Goal: Task Accomplishment & Management: Use online tool/utility

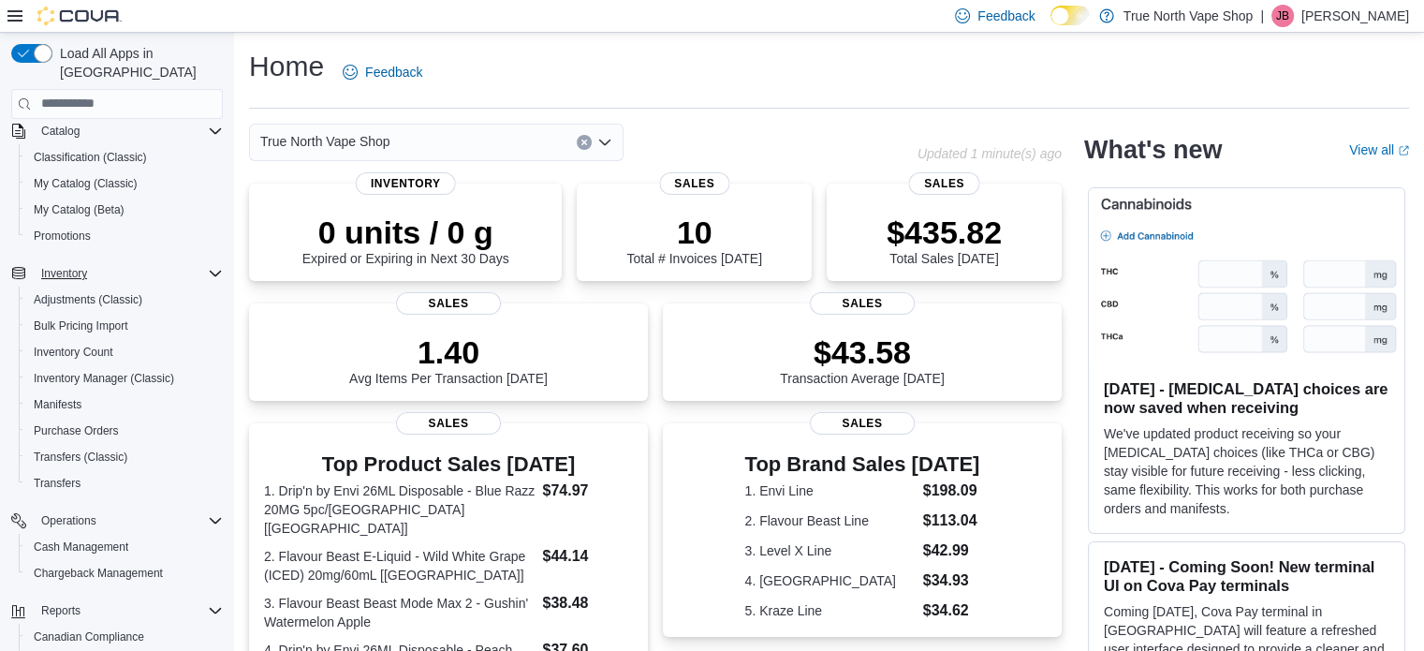
scroll to position [240, 0]
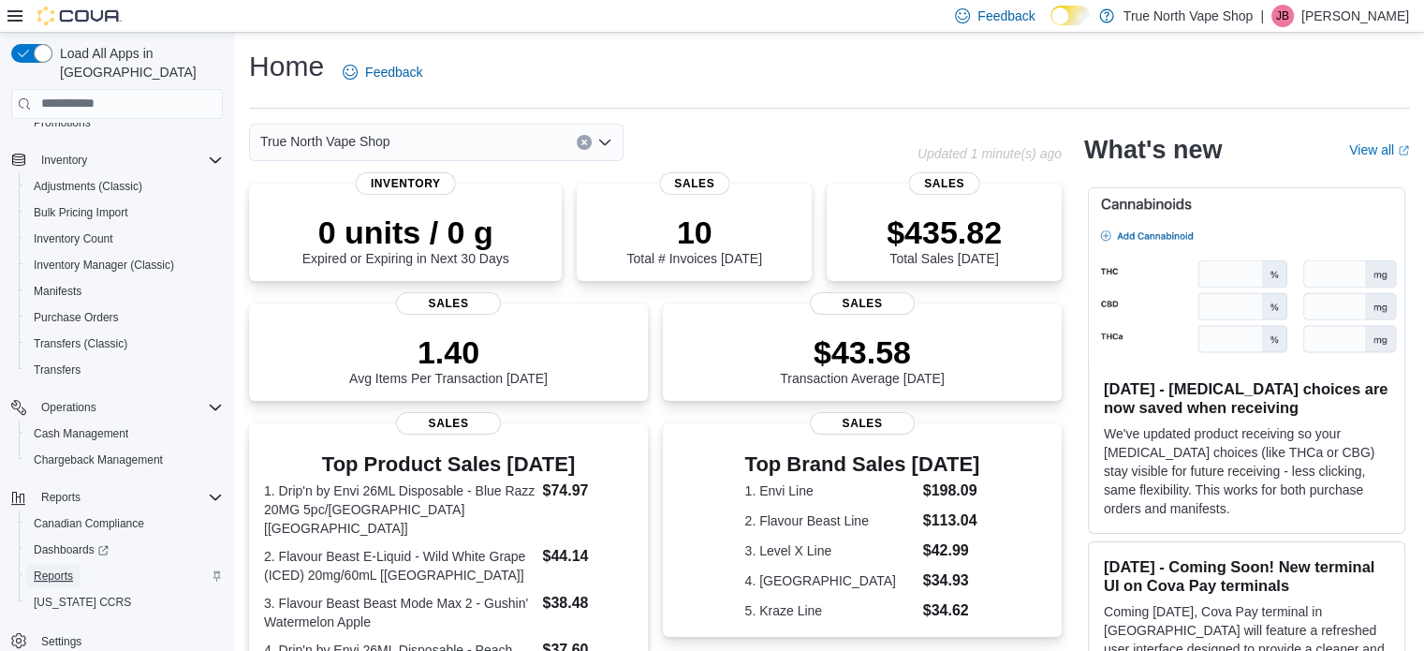
click at [62, 568] on span "Reports" at bounding box center [53, 575] width 39 height 15
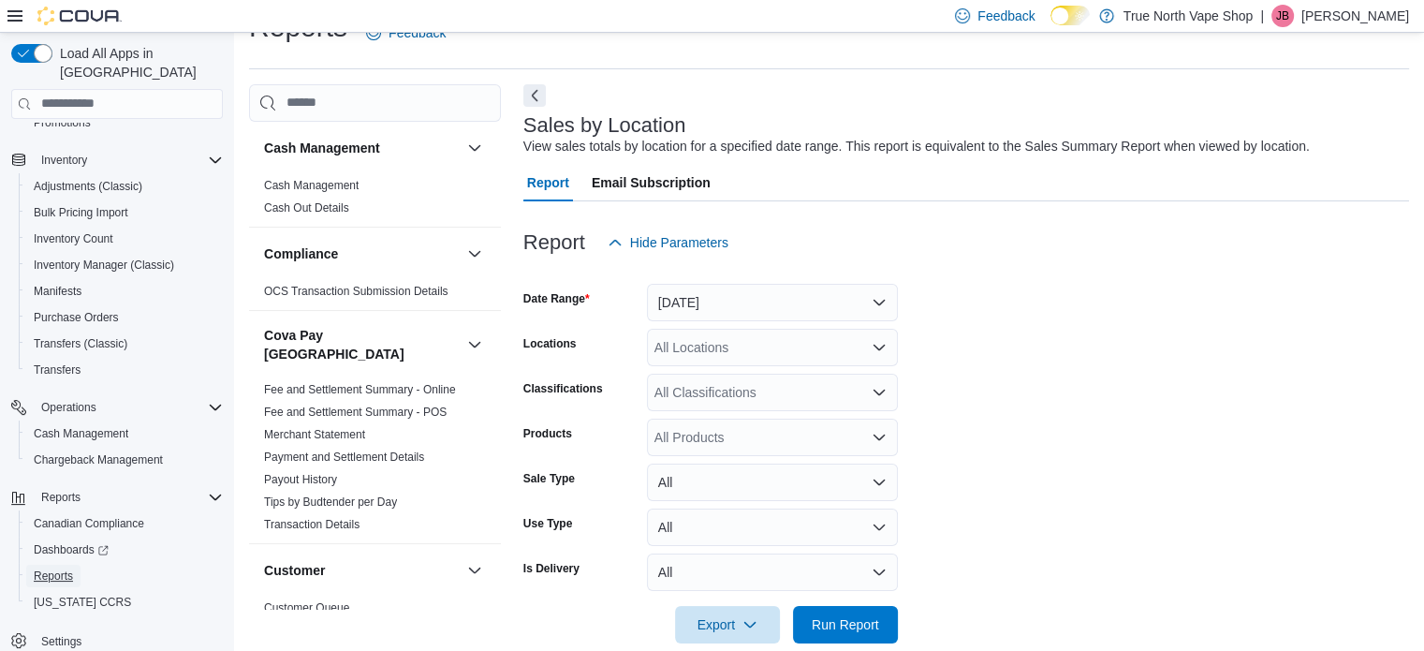
scroll to position [43, 0]
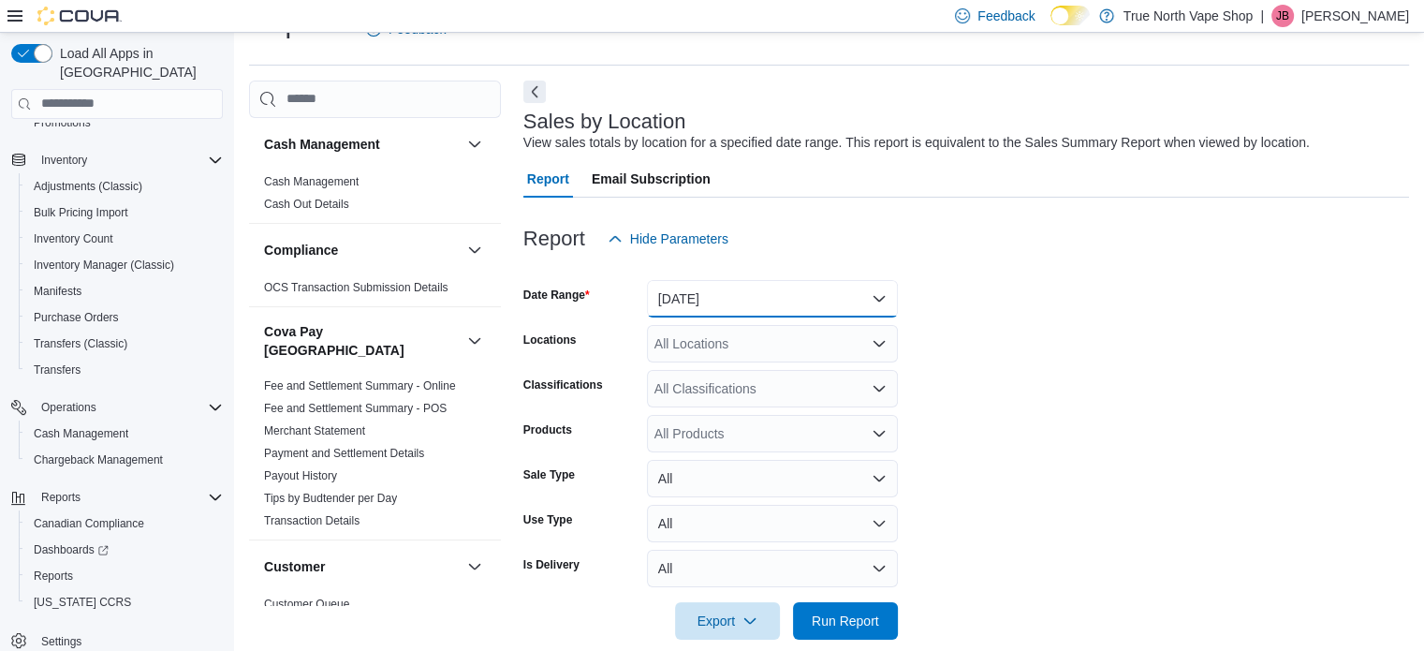
click at [824, 301] on button "Yesterday" at bounding box center [772, 298] width 251 height 37
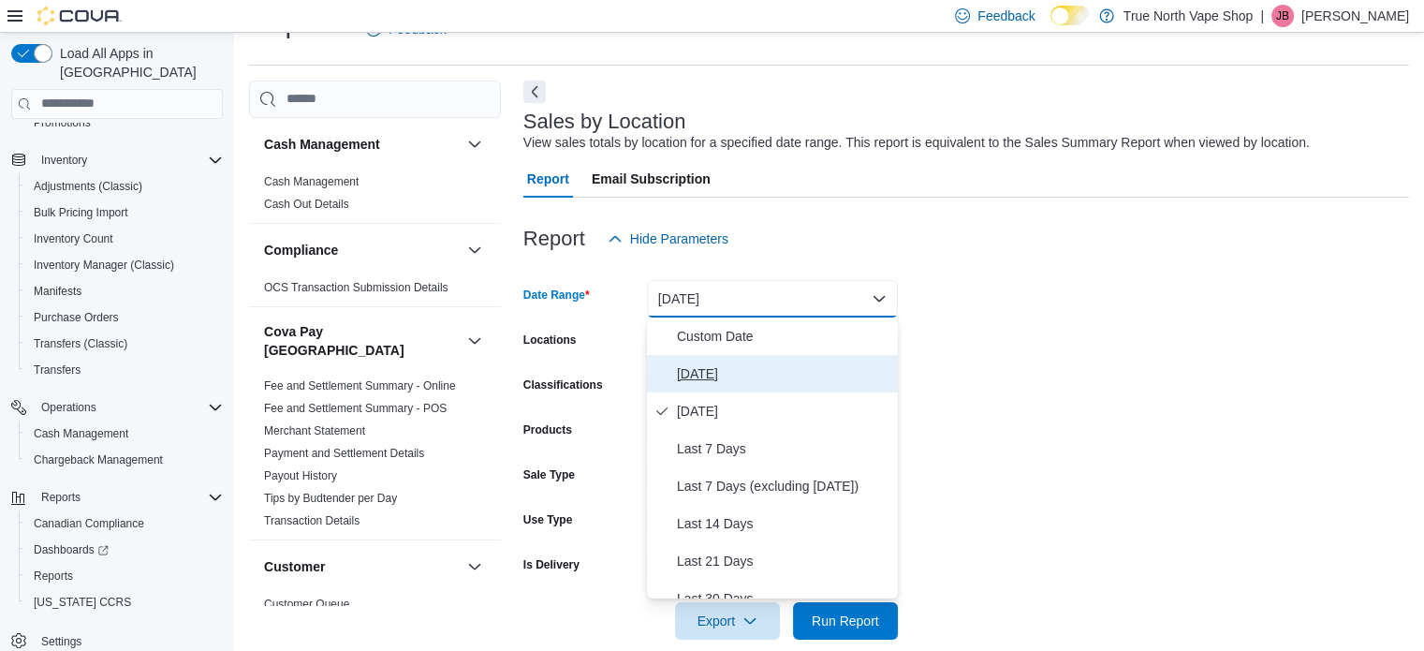
click at [691, 371] on span "Today" at bounding box center [784, 373] width 214 height 22
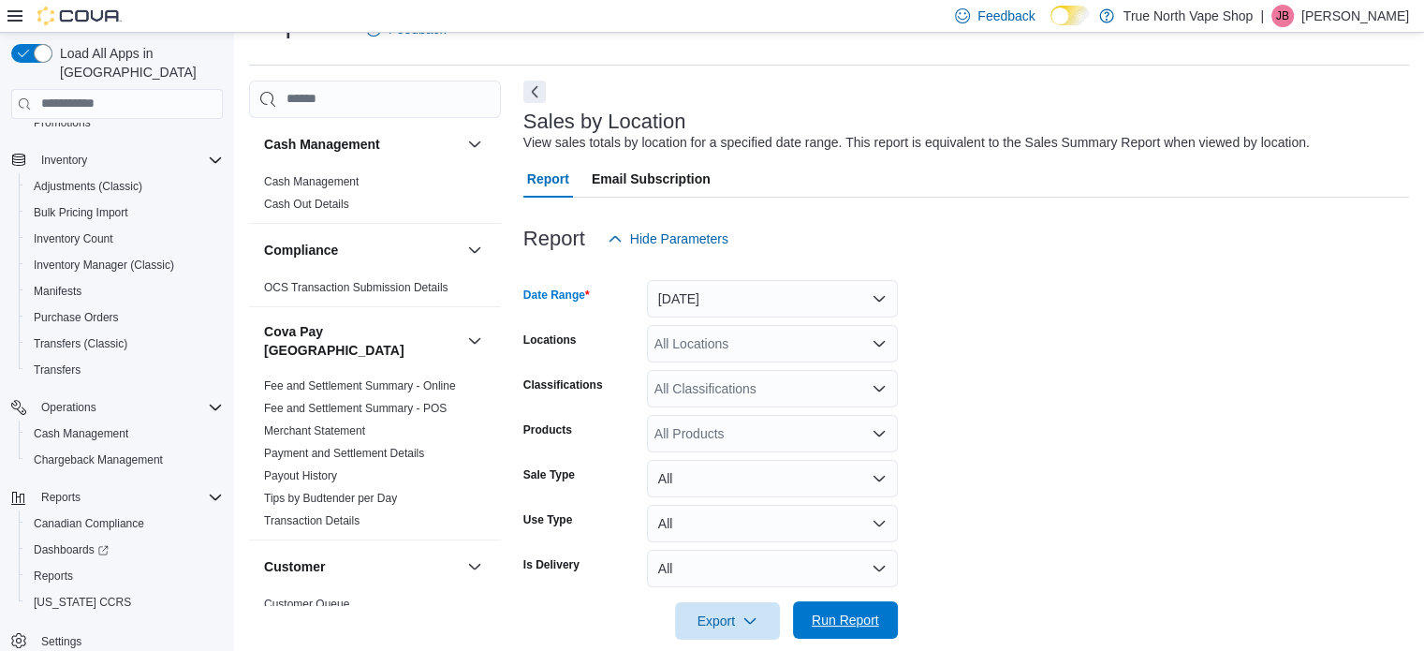
click at [848, 626] on span "Run Report" at bounding box center [845, 620] width 67 height 19
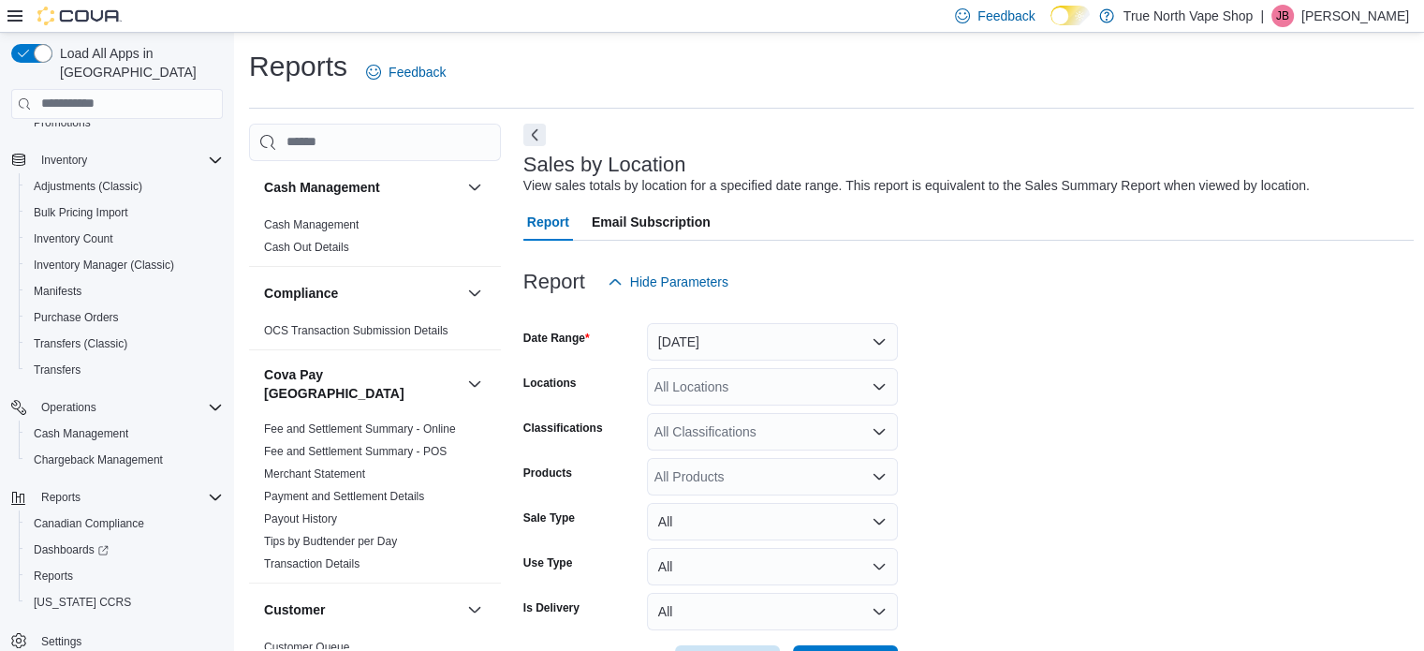
click at [1397, 8] on p "[PERSON_NAME]" at bounding box center [1356, 16] width 108 height 22
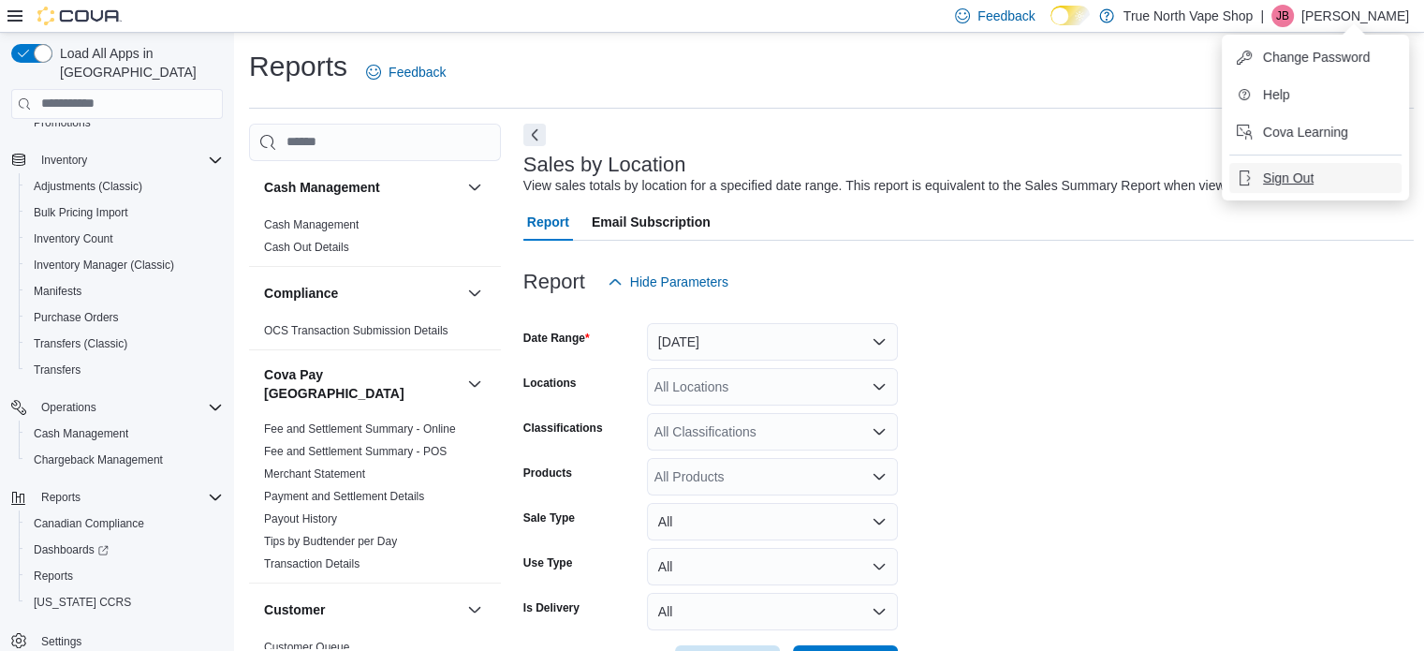
click at [1290, 184] on span "Sign Out" at bounding box center [1288, 178] width 51 height 19
